Goal: Transaction & Acquisition: Purchase product/service

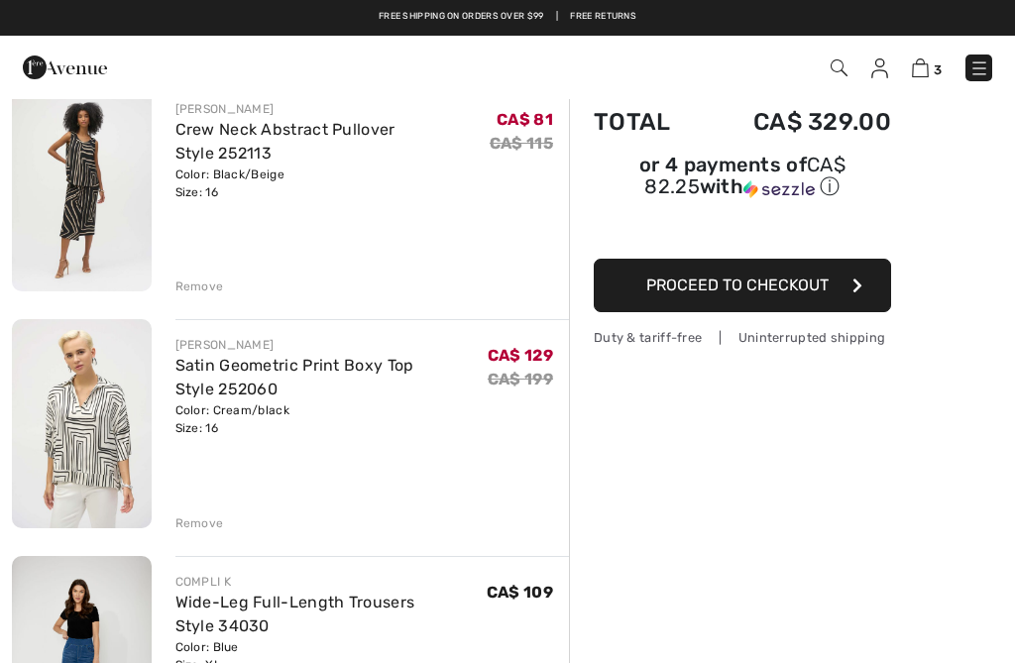
scroll to position [172, 0]
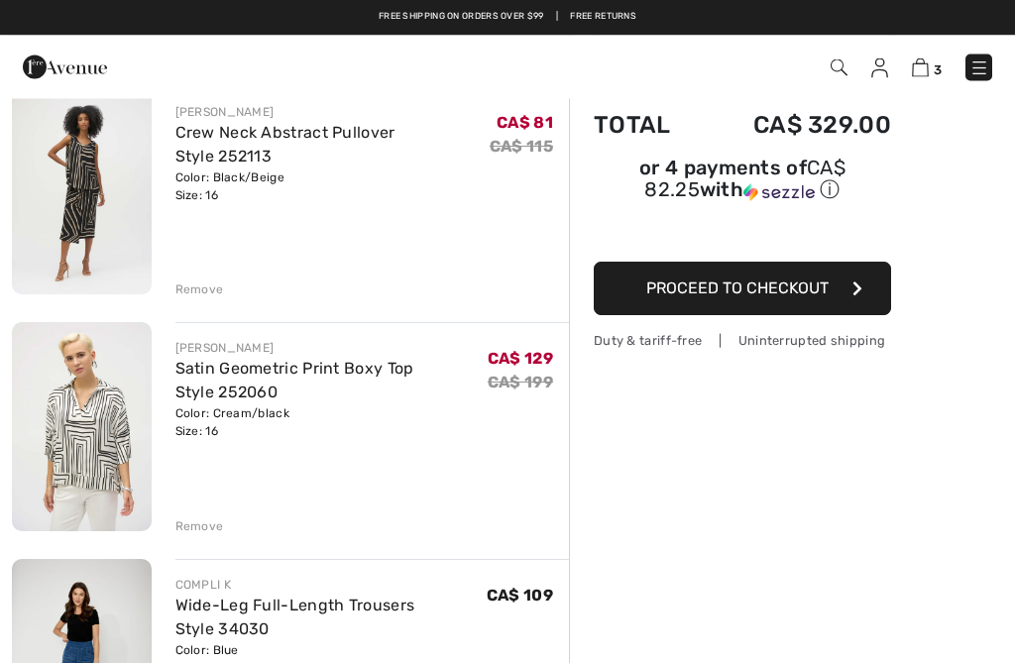
click at [199, 290] on div "Remove" at bounding box center [199, 291] width 49 height 18
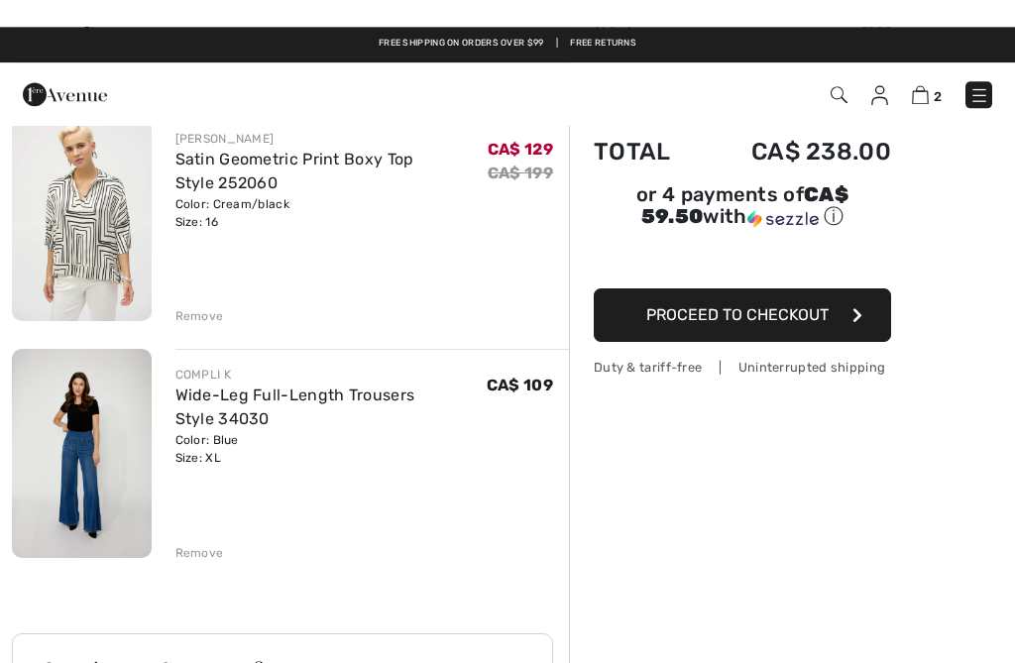
scroll to position [0, 0]
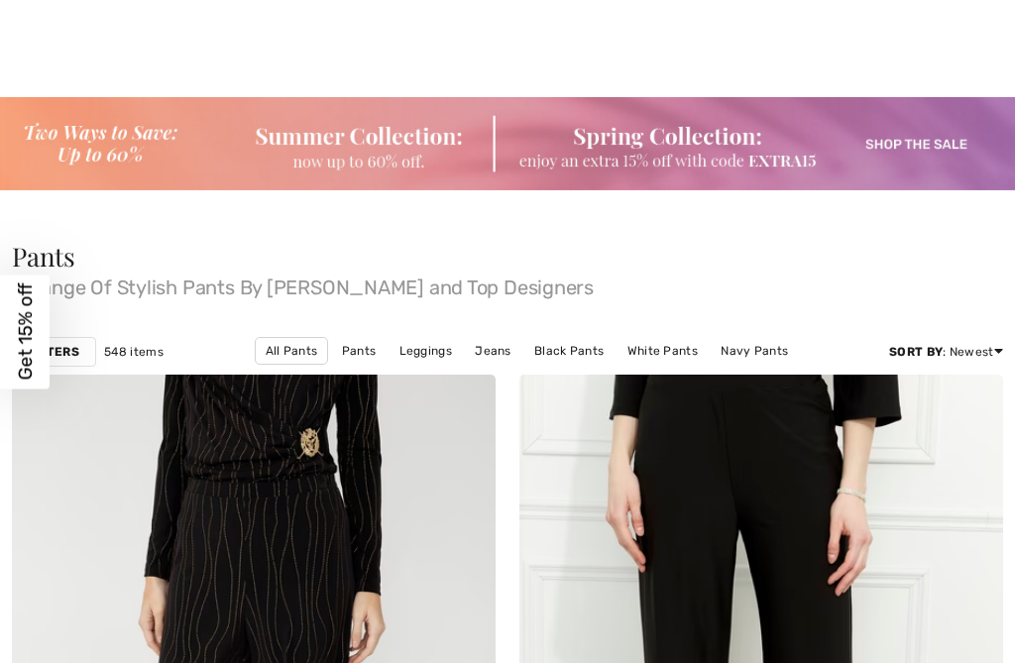
checkbox input "true"
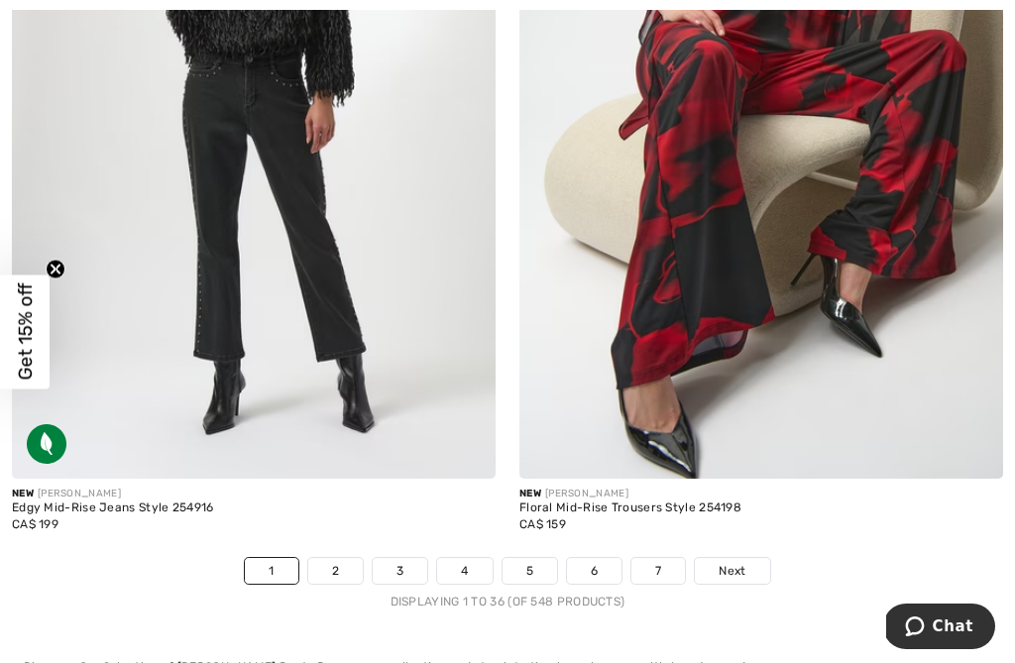
scroll to position [14919, 0]
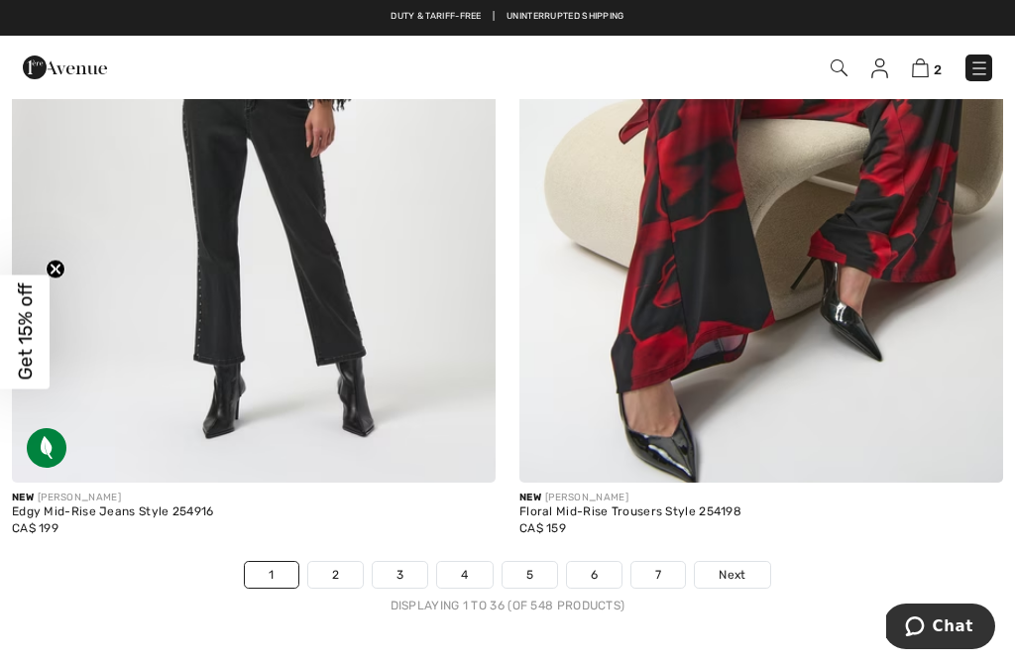
click at [346, 568] on link "2" at bounding box center [335, 575] width 55 height 26
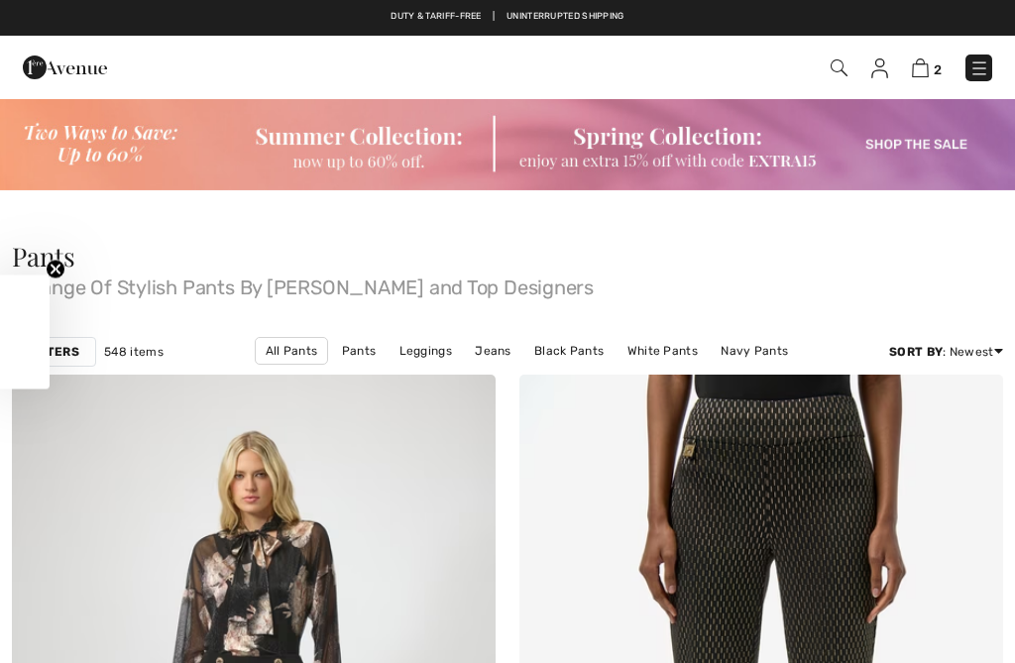
checkbox input "true"
click at [711, 348] on link "Navy Pants" at bounding box center [754, 351] width 87 height 26
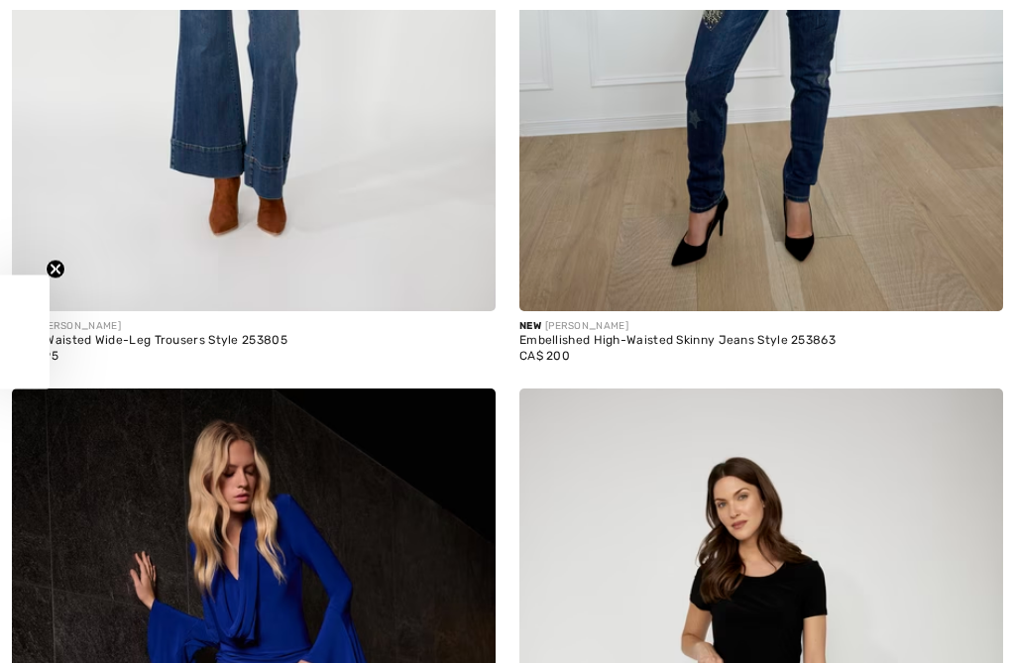
checkbox input "true"
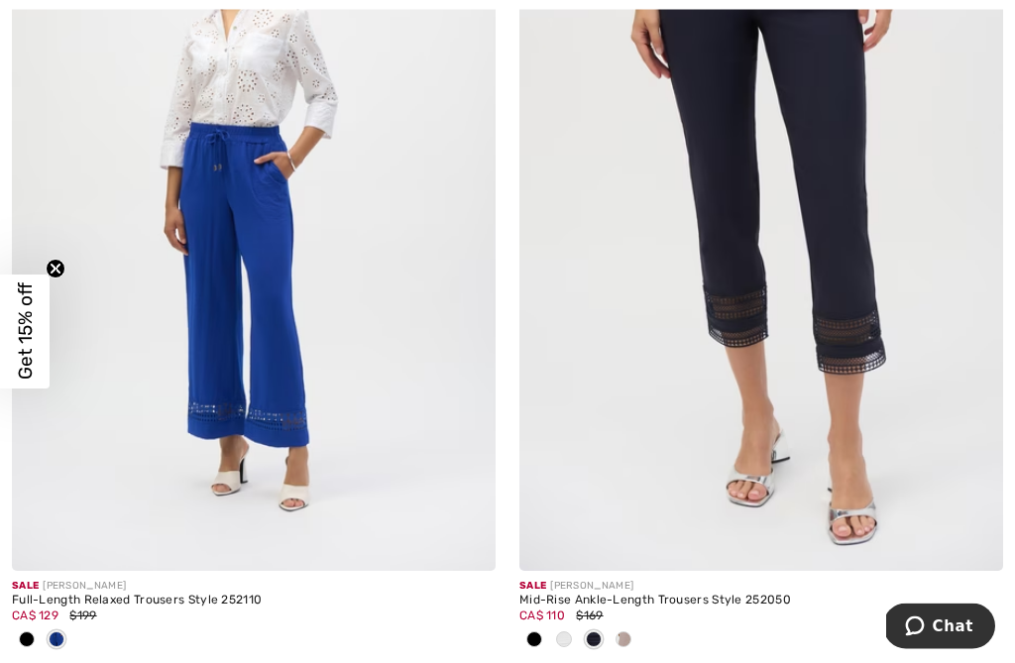
scroll to position [14049, 0]
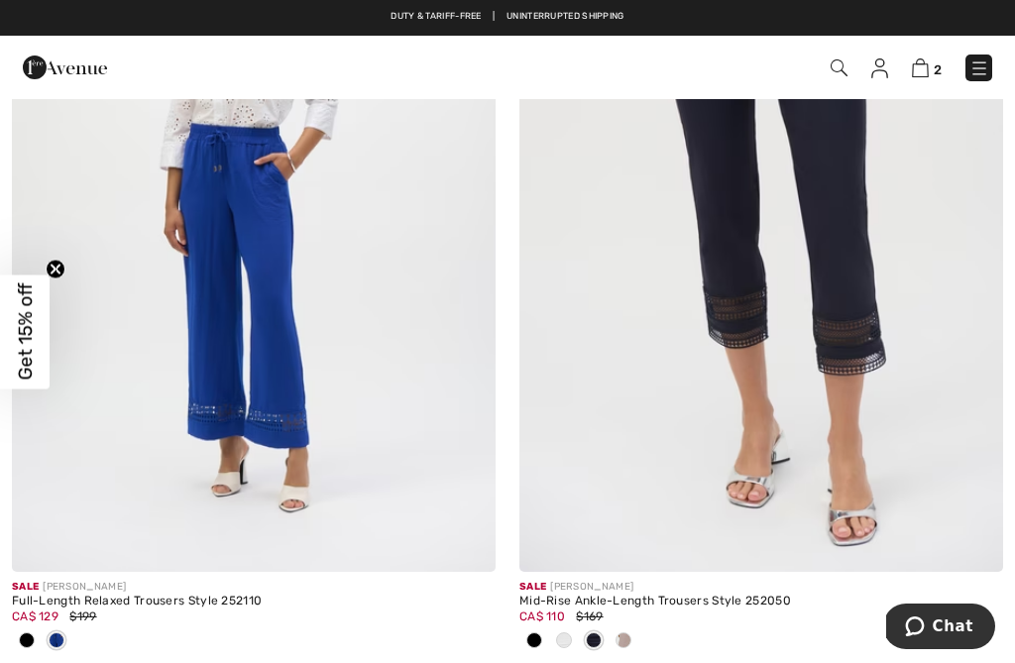
click at [855, 397] on img at bounding box center [761, 209] width 484 height 726
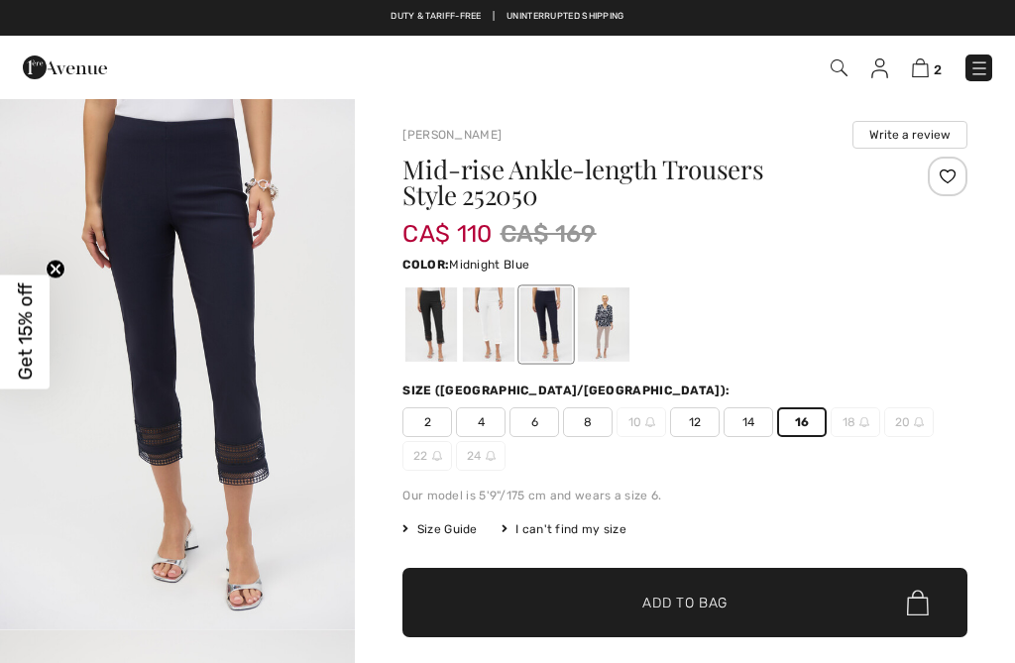
checkbox input "true"
click at [710, 604] on span "Add to Bag" at bounding box center [684, 603] width 85 height 21
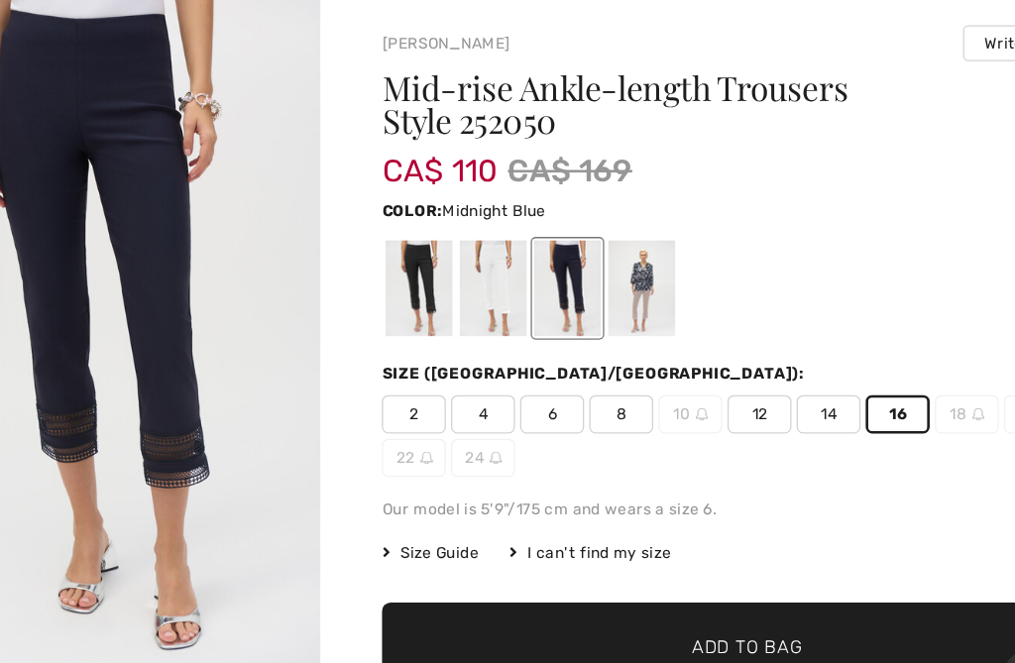
scroll to position [52, 0]
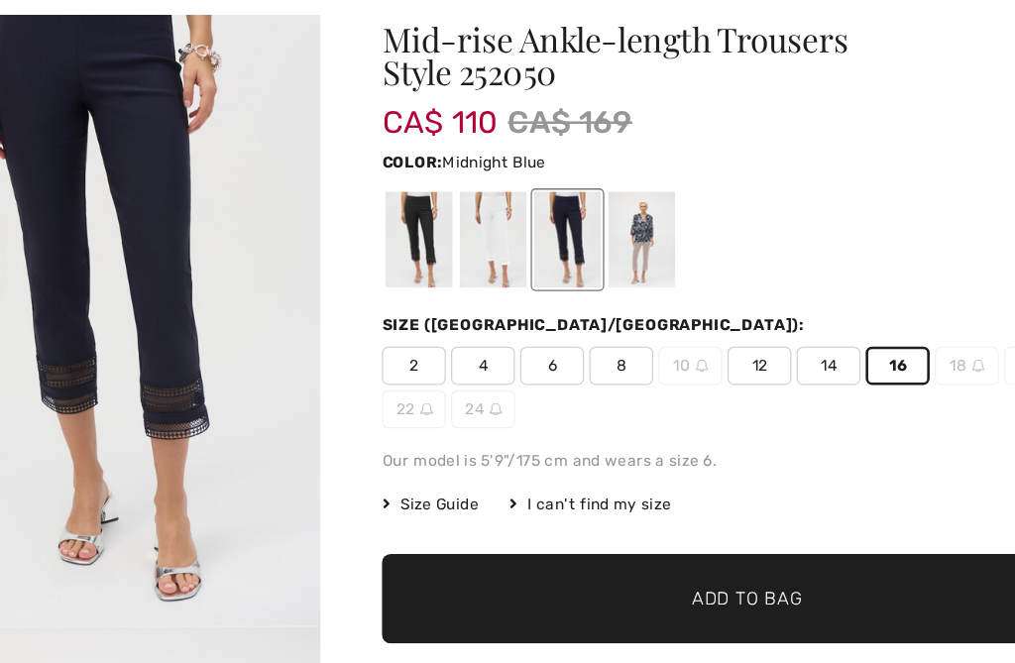
click at [402, 469] on span "Size Guide" at bounding box center [439, 478] width 74 height 18
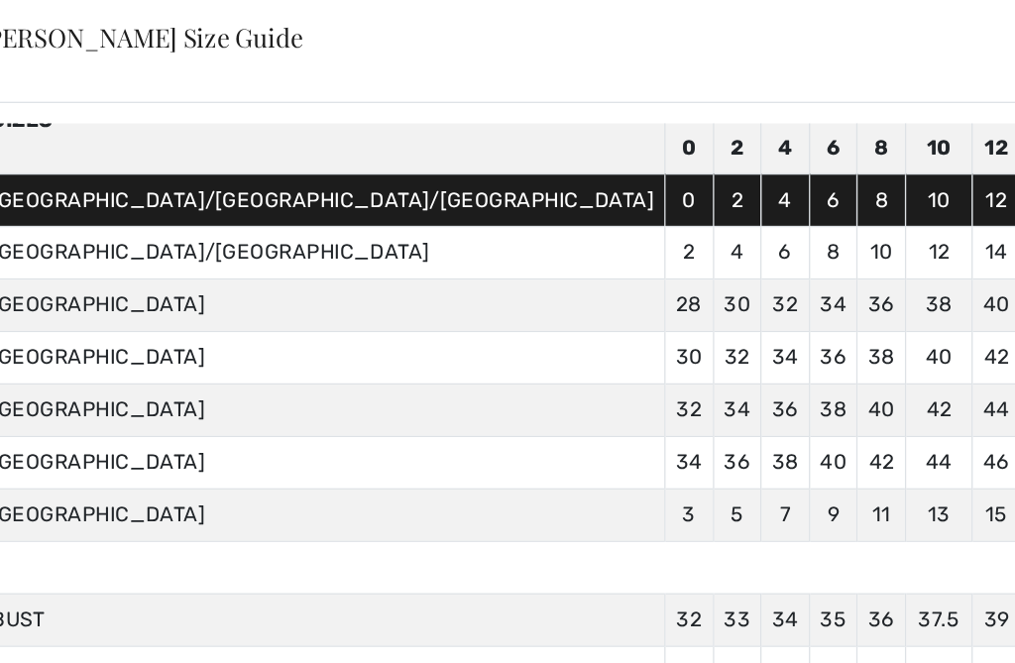
scroll to position [117, 0]
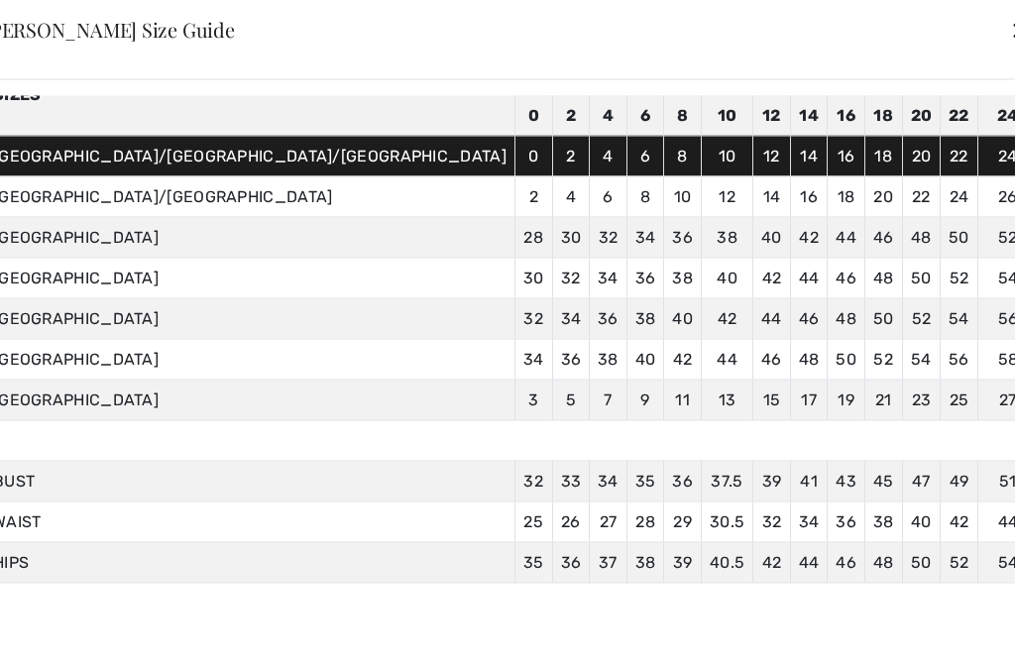
click at [1010, 38] on div "✕" at bounding box center [1020, 30] width 21 height 42
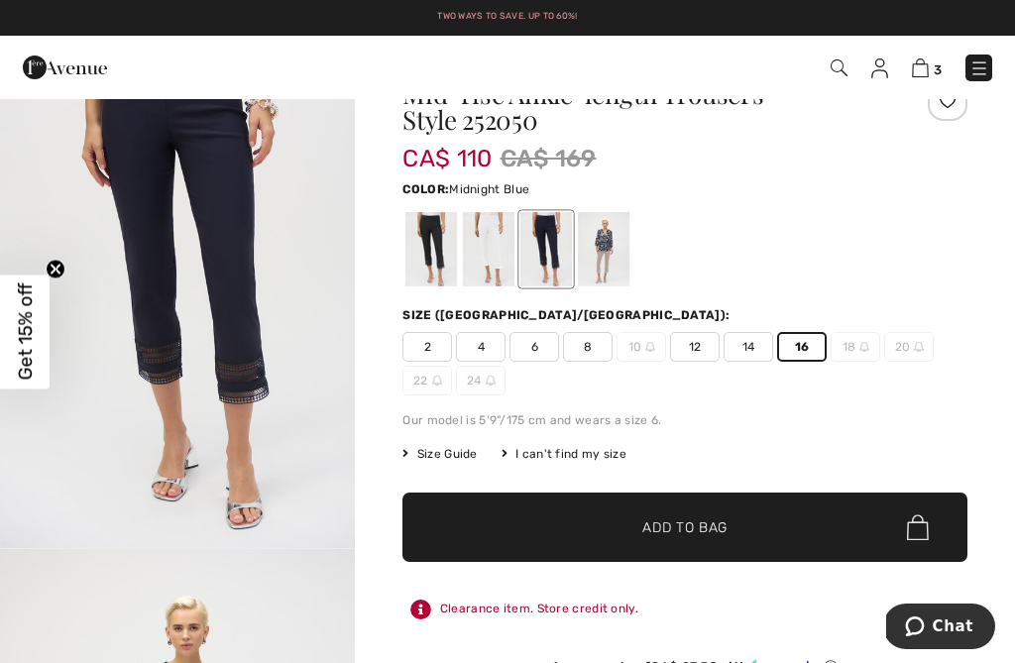
scroll to position [0, 0]
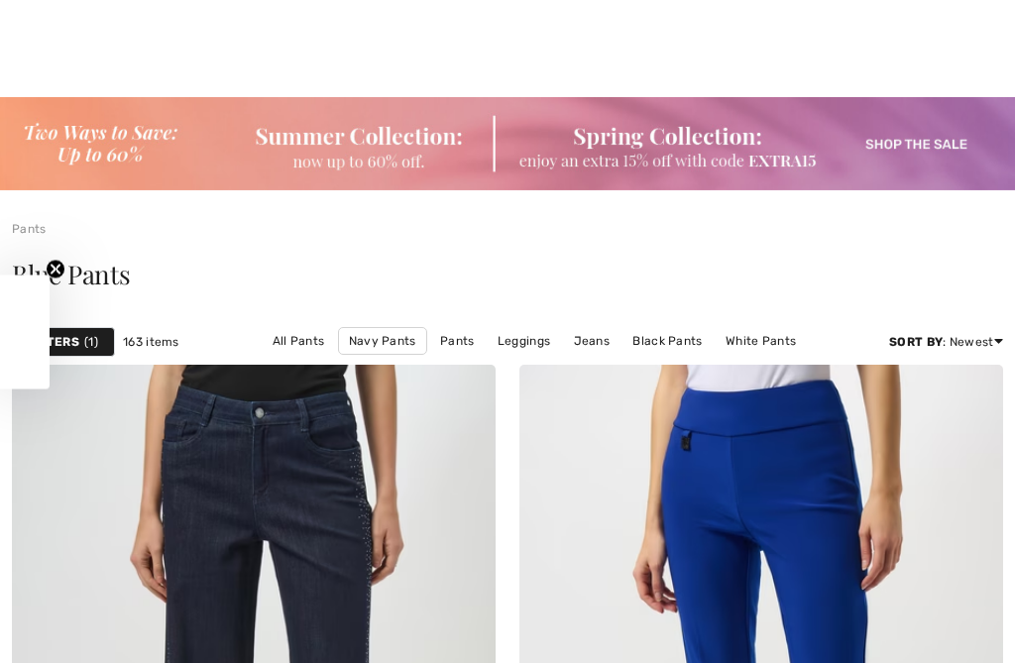
scroll to position [14952, 0]
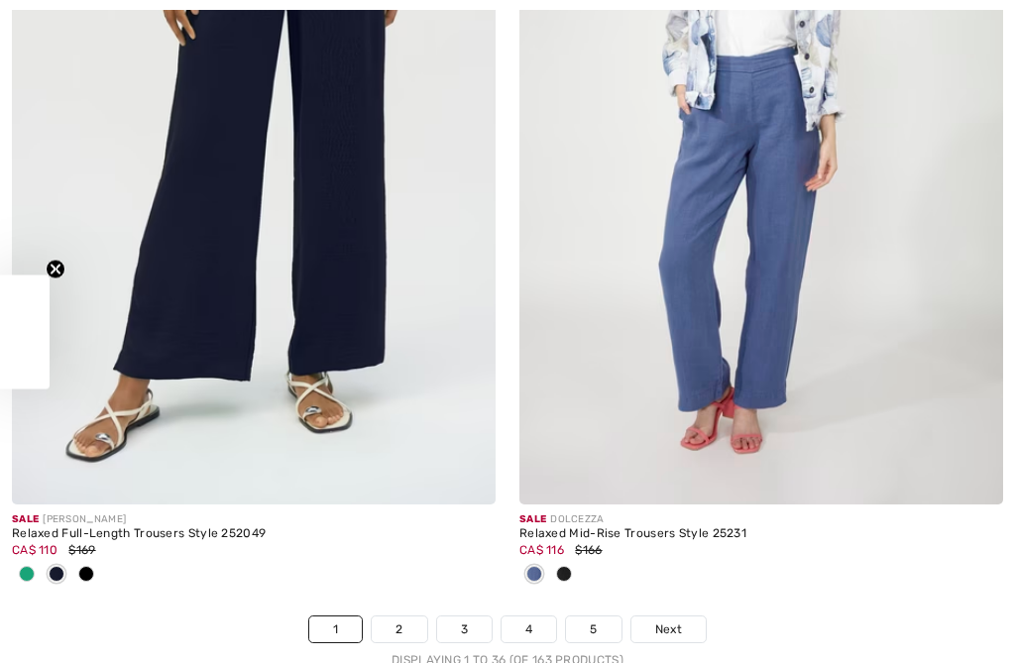
checkbox input "true"
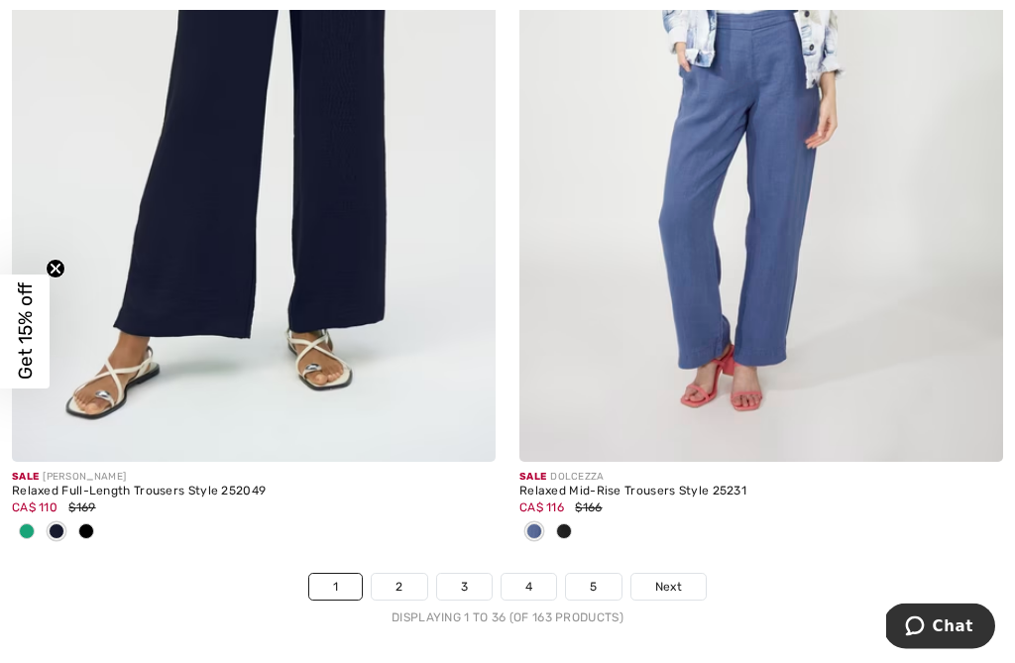
scroll to position [15013, 0]
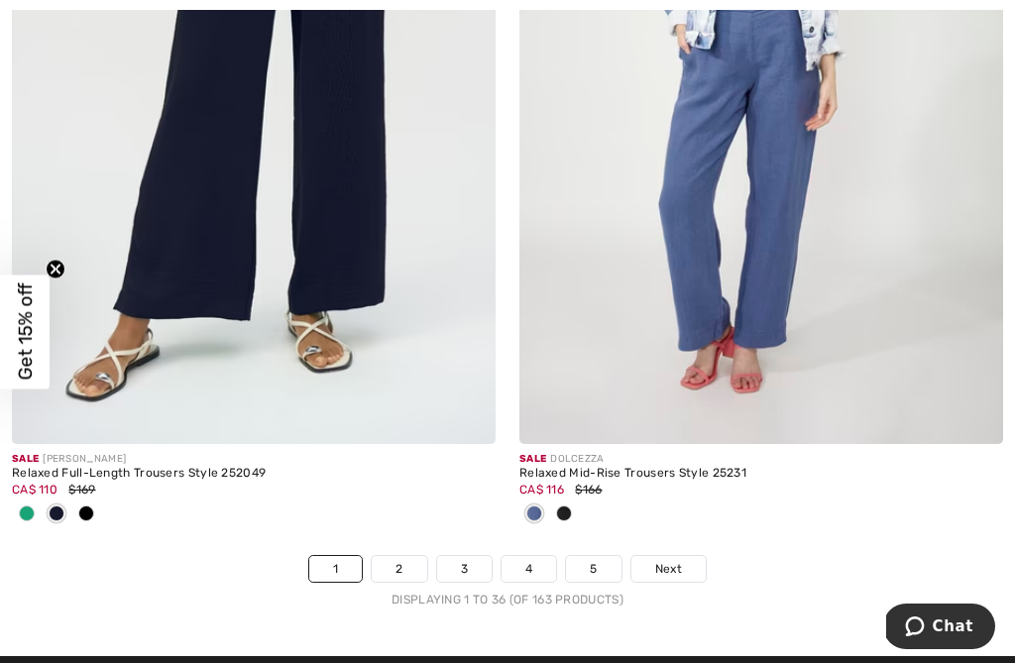
click at [408, 559] on link "2" at bounding box center [399, 569] width 55 height 26
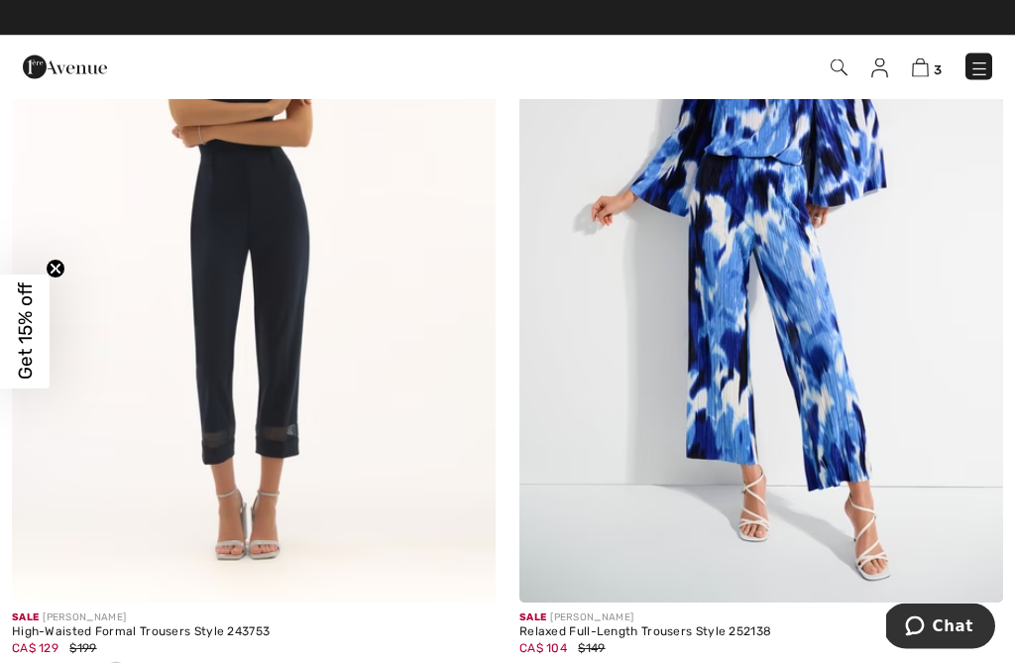
scroll to position [4637, 0]
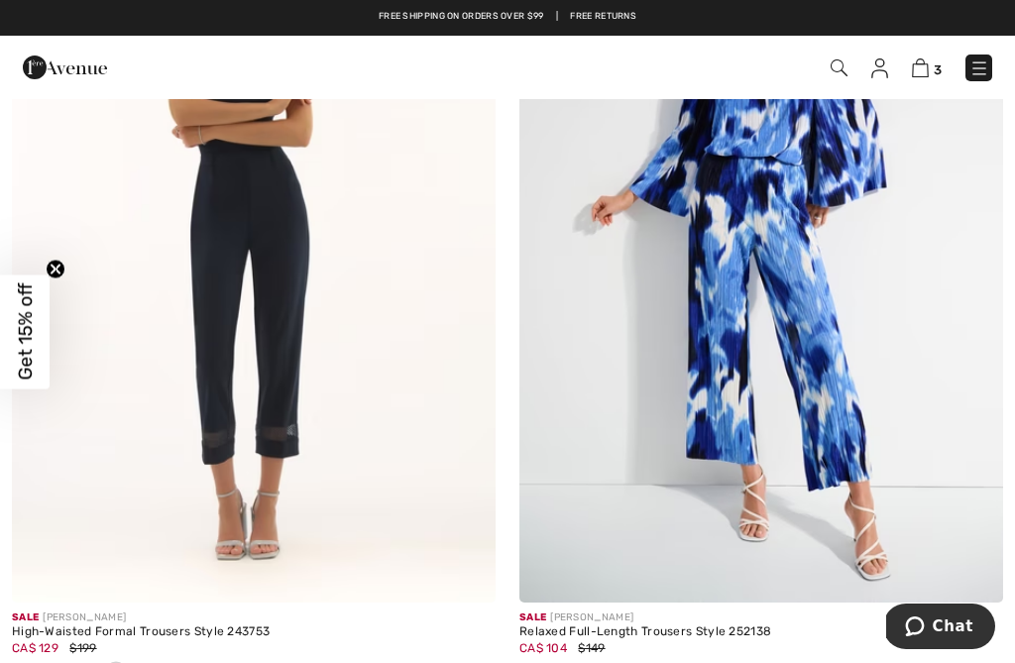
click at [283, 304] on img at bounding box center [254, 240] width 484 height 726
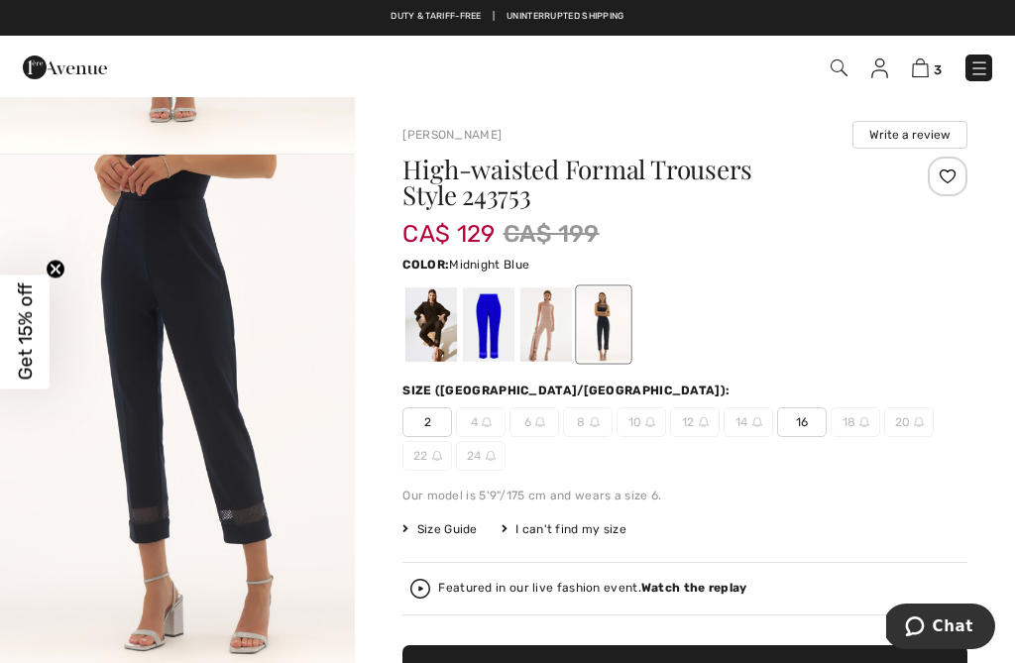
scroll to position [496, 0]
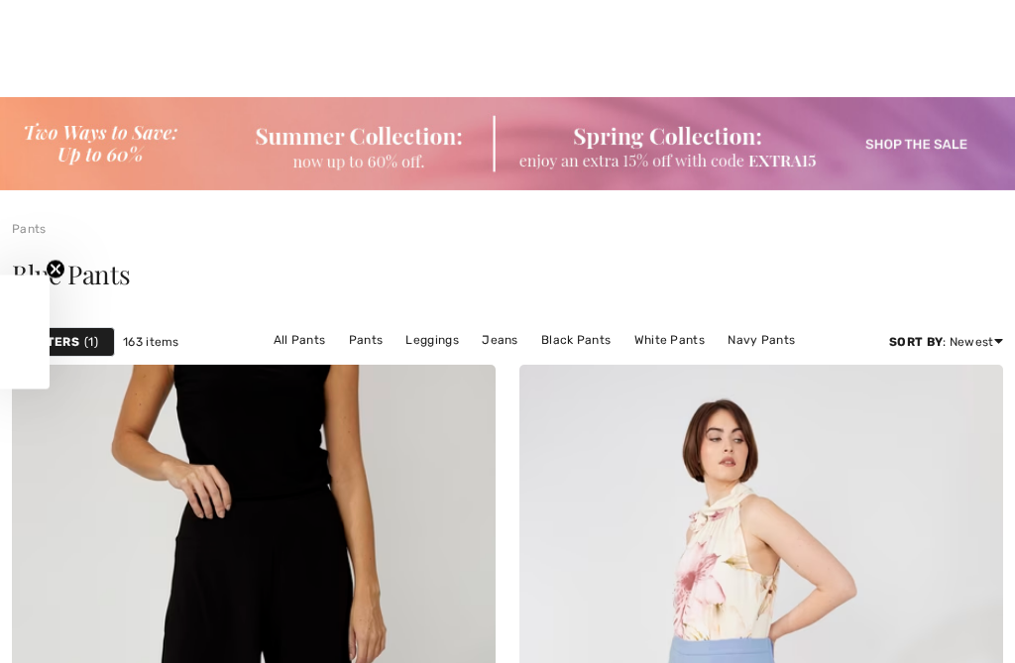
scroll to position [5456, 0]
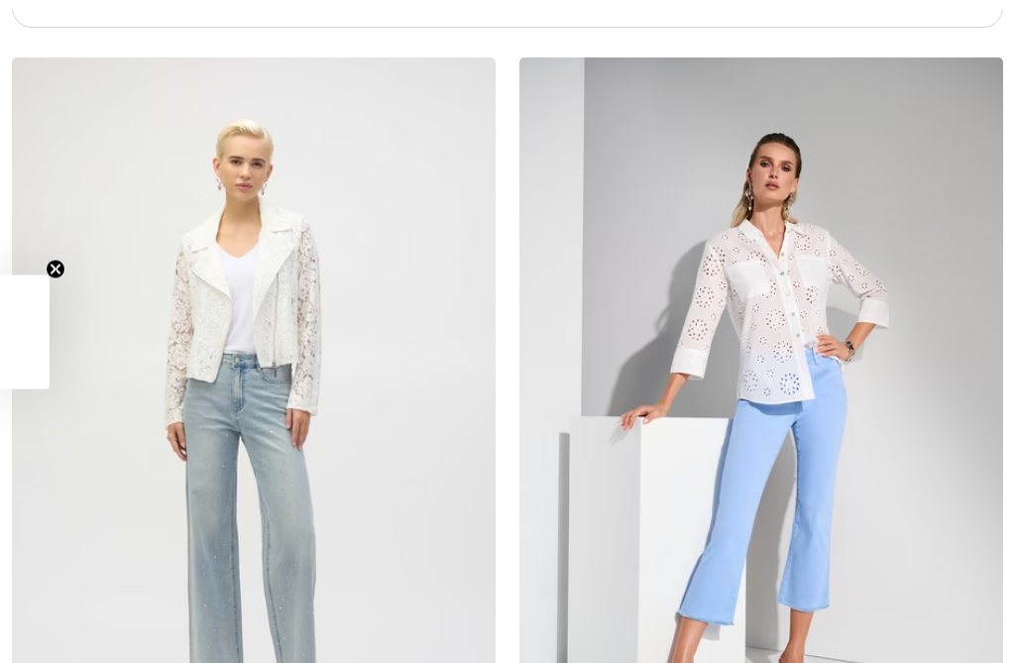
checkbox input "true"
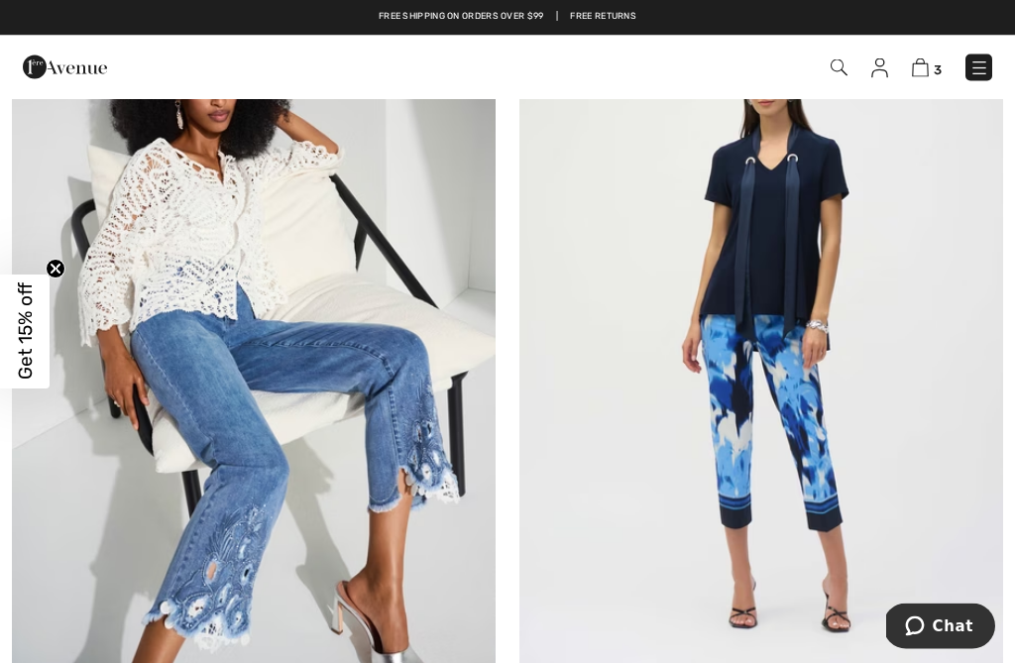
scroll to position [6345, 0]
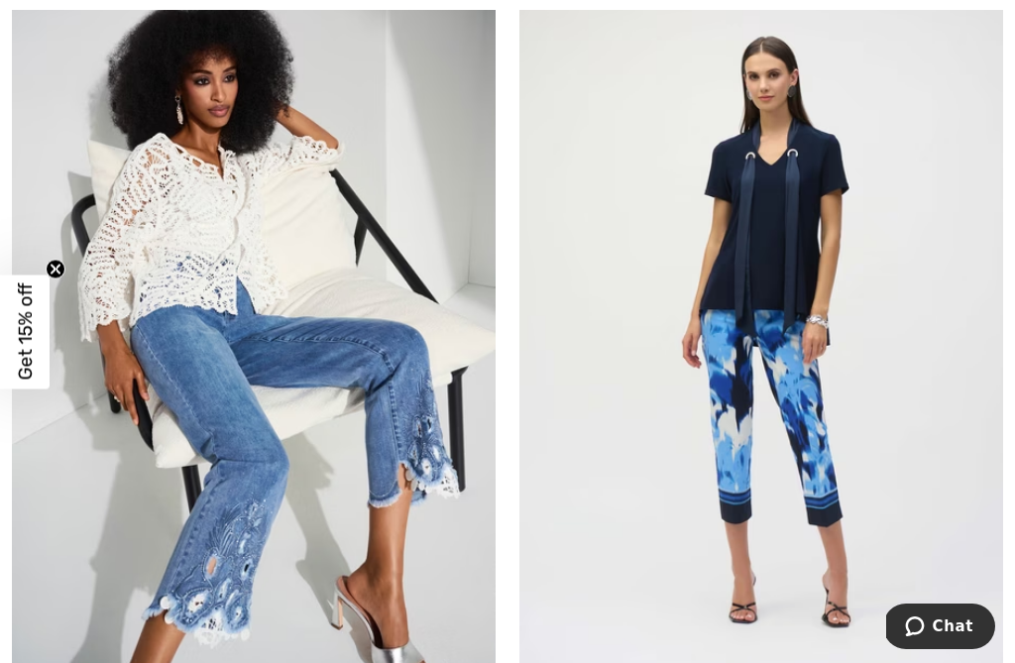
click at [283, 456] on img at bounding box center [254, 334] width 484 height 726
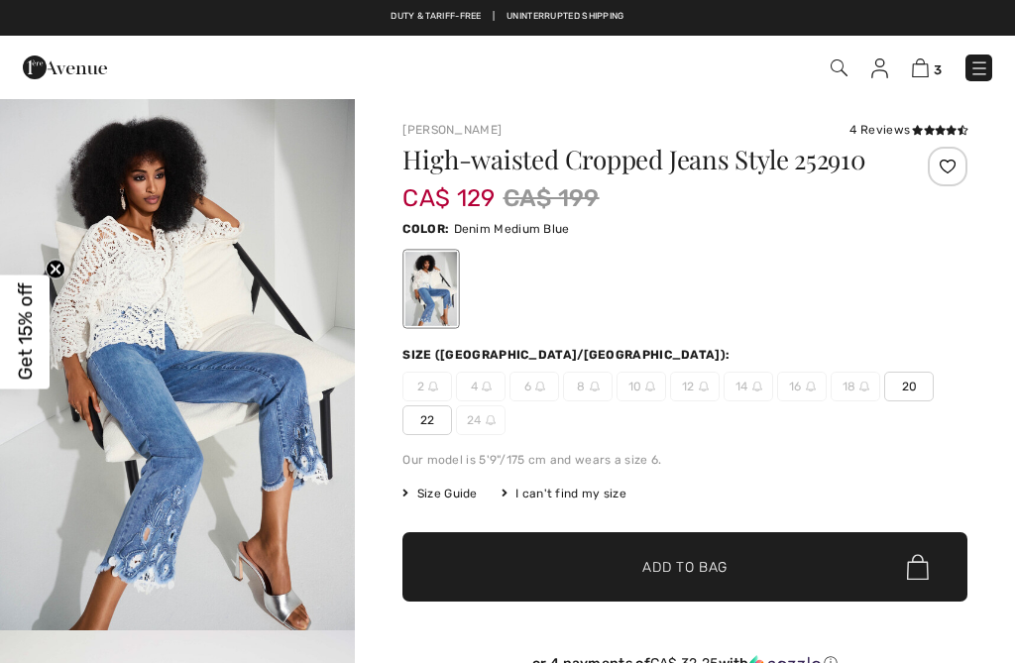
checkbox input "true"
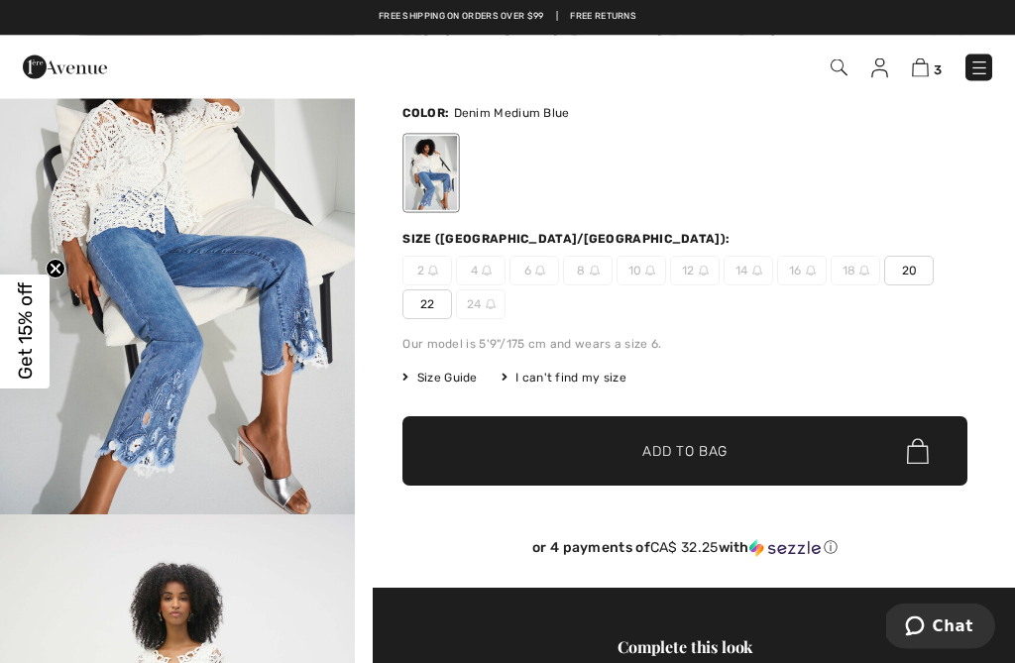
scroll to position [94, 0]
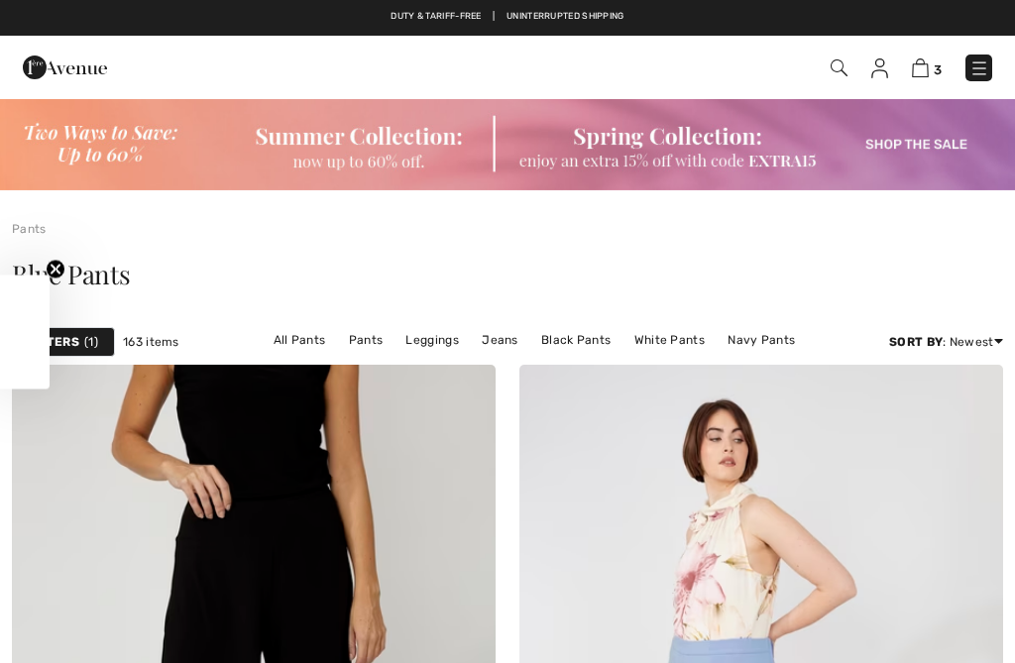
scroll to position [7105, 0]
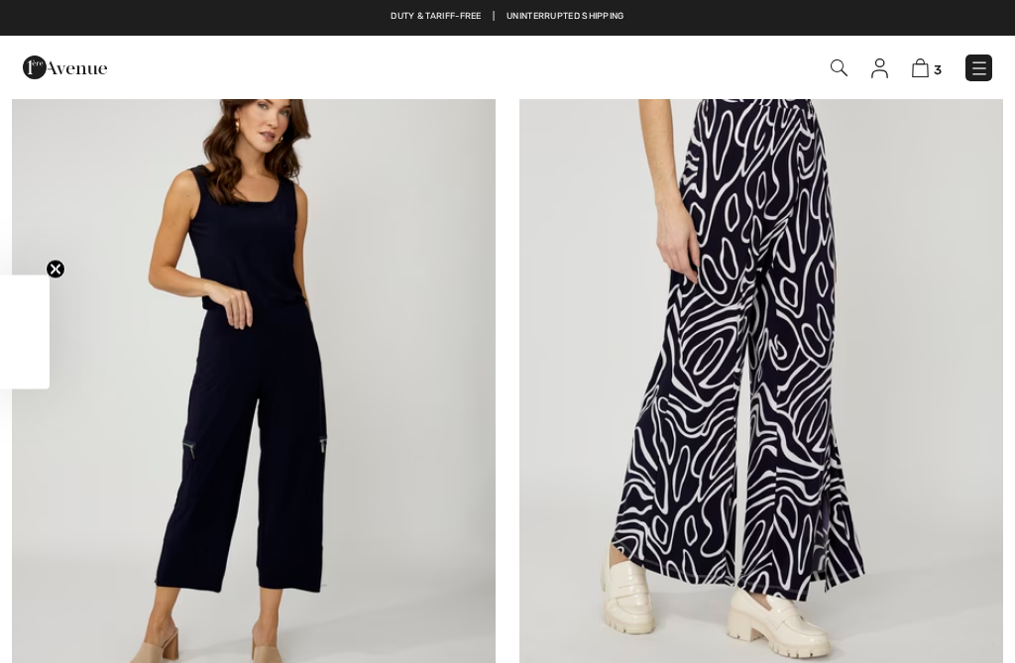
checkbox input "true"
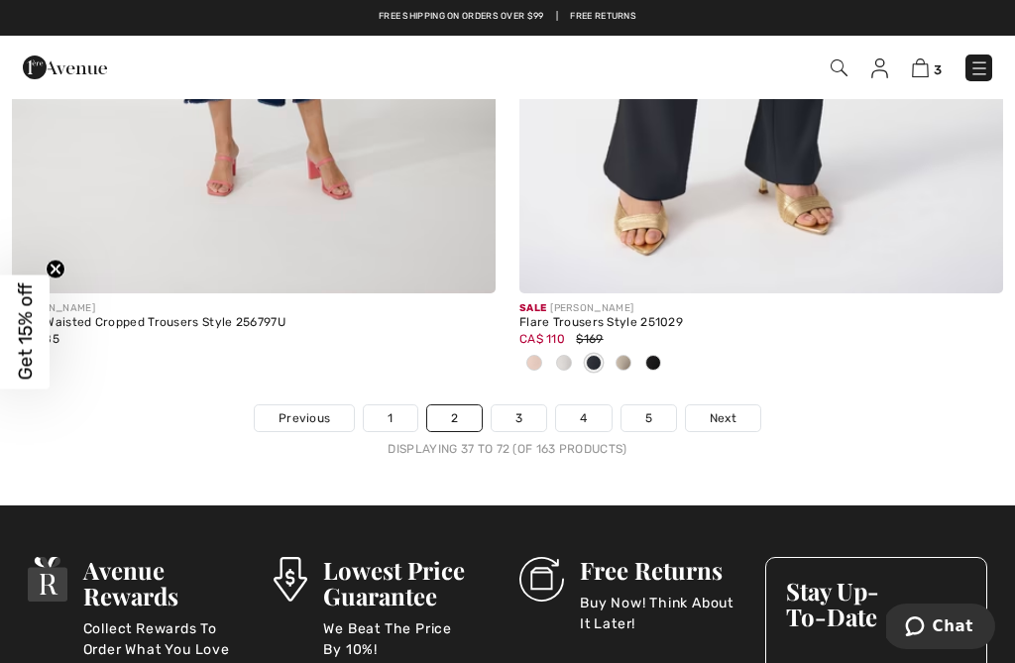
scroll to position [15198, 0]
